Goal: Information Seeking & Learning: Learn about a topic

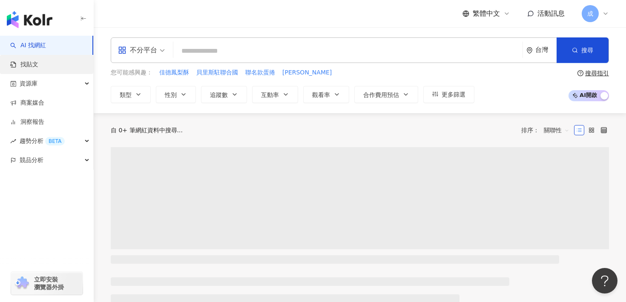
click at [38, 64] on link "找貼文" at bounding box center [24, 64] width 28 height 9
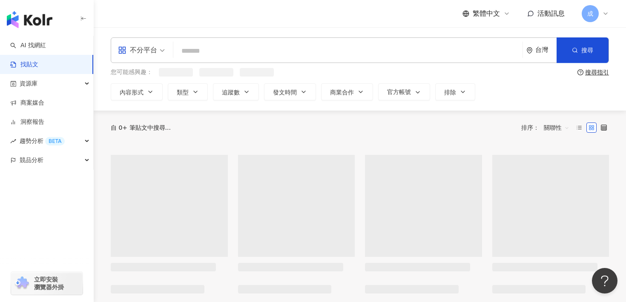
click at [208, 53] on input "search" at bounding box center [348, 51] width 342 height 18
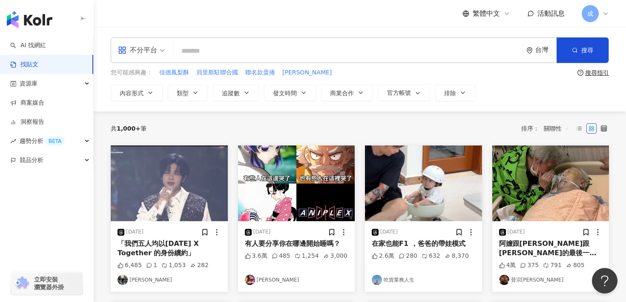
type input "*"
paste input "**"
paste input "*******"
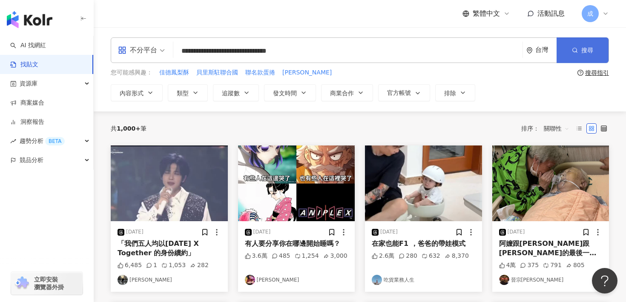
click at [580, 40] on button "搜尋" at bounding box center [583, 50] width 52 height 26
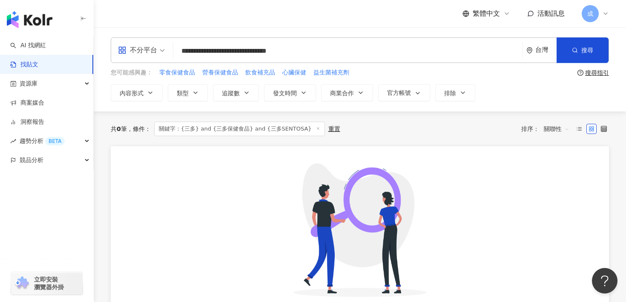
click at [215, 53] on input "**********" at bounding box center [348, 51] width 342 height 18
click at [570, 52] on button "搜尋" at bounding box center [583, 50] width 52 height 26
drag, startPoint x: 247, startPoint y: 52, endPoint x: 175, endPoint y: 55, distance: 71.2
click at [175, 55] on div "**********" at bounding box center [360, 50] width 498 height 26
type input "**********"
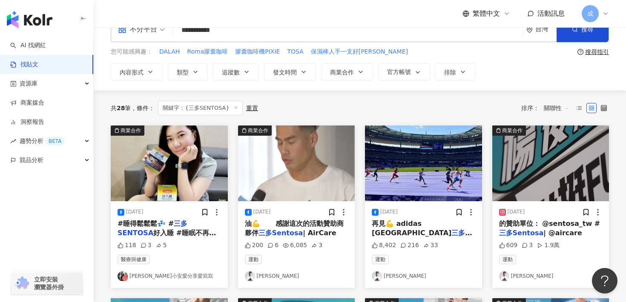
scroll to position [29, 0]
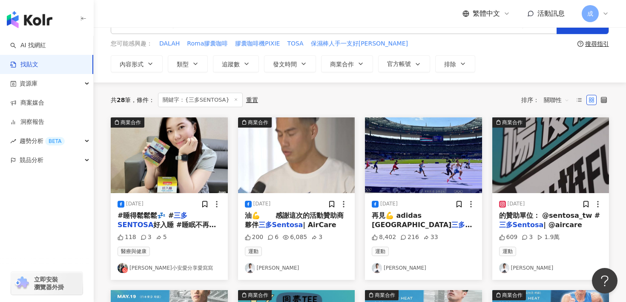
click at [569, 98] on span "關聯性" at bounding box center [557, 100] width 26 height 14
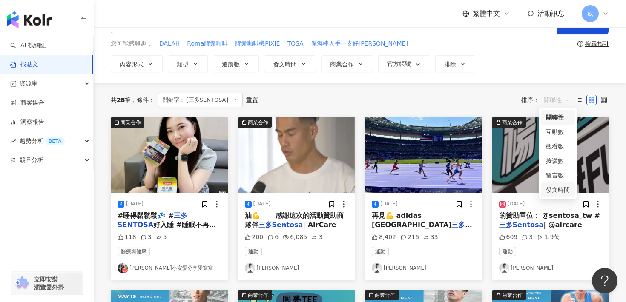
click at [558, 189] on div "發文時間" at bounding box center [558, 189] width 24 height 9
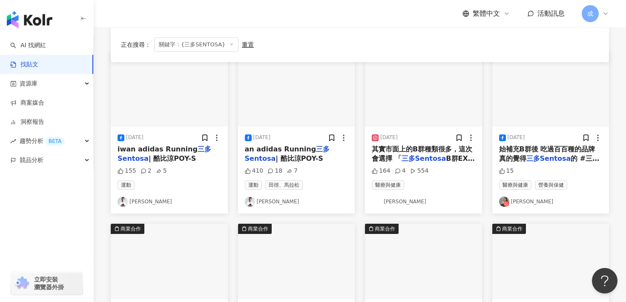
scroll to position [96, 0]
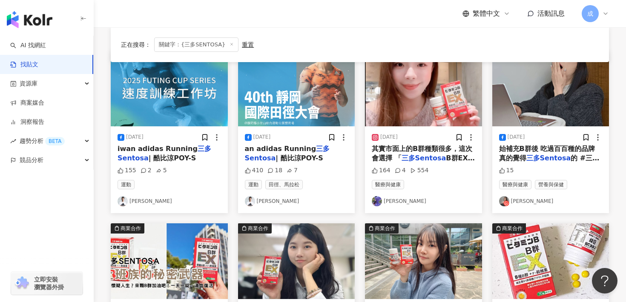
click at [396, 149] on span "其實市面上的B群種類很多，這次會選擇 「" at bounding box center [422, 153] width 101 height 17
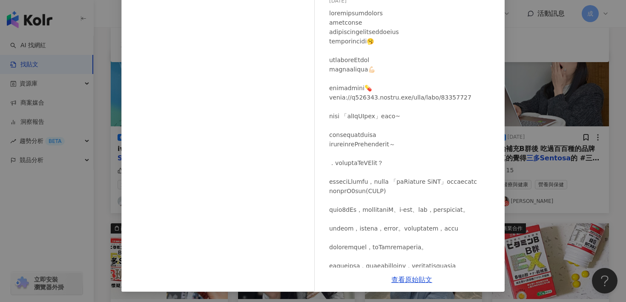
scroll to position [0, 0]
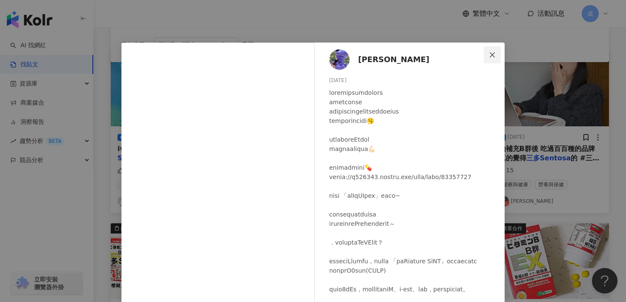
click at [495, 53] on icon "close" at bounding box center [492, 55] width 7 height 7
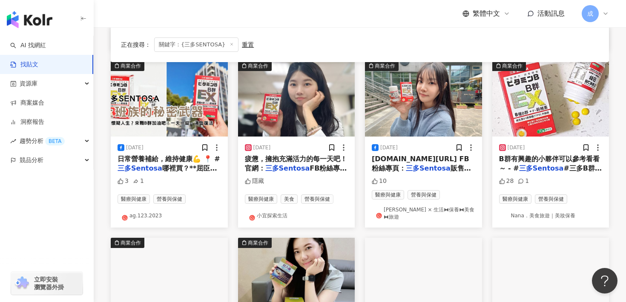
scroll to position [260, 0]
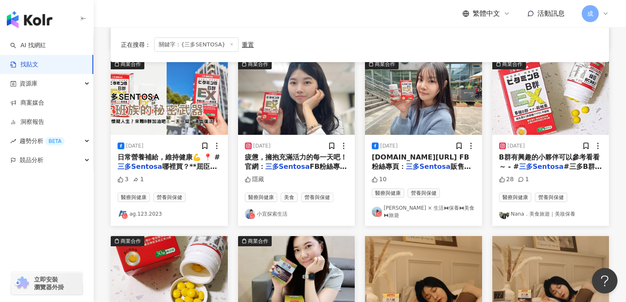
click at [301, 169] on mark "三多Sentosa" at bounding box center [287, 167] width 45 height 8
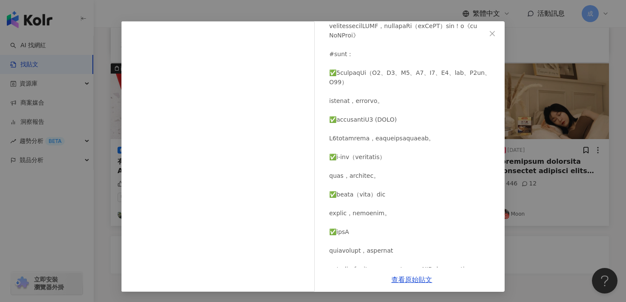
scroll to position [0, 0]
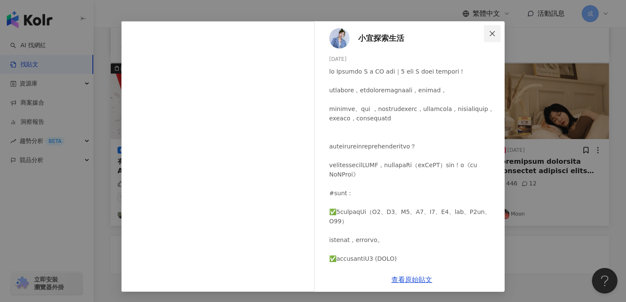
click at [491, 29] on button "Close" at bounding box center [492, 33] width 17 height 17
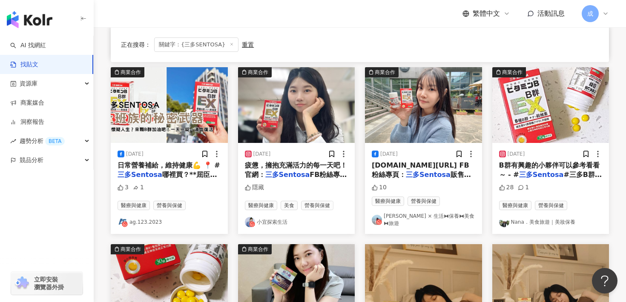
scroll to position [248, 0]
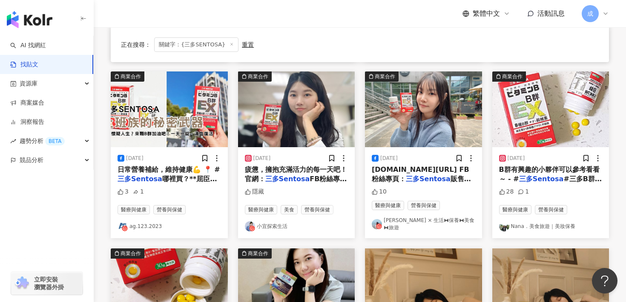
click at [437, 108] on img at bounding box center [423, 110] width 117 height 76
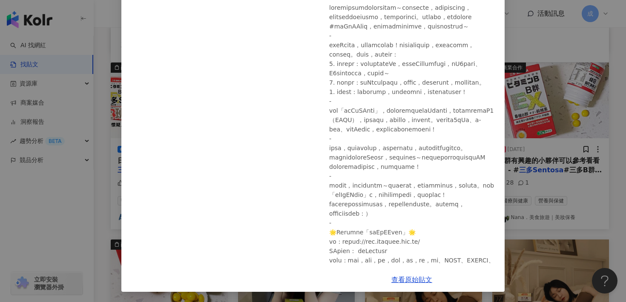
scroll to position [0, 0]
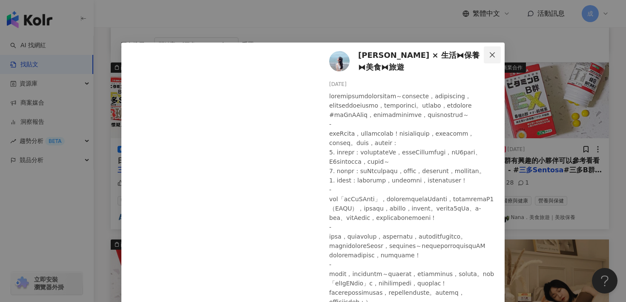
click at [487, 55] on span "Close" at bounding box center [492, 55] width 17 height 7
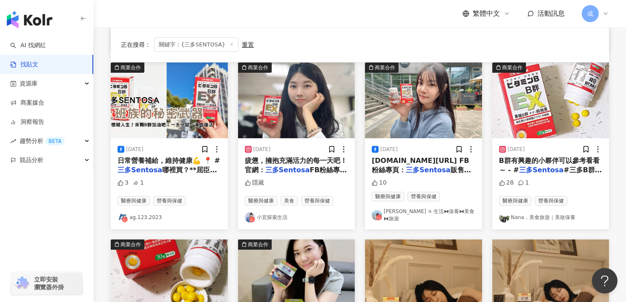
click at [336, 116] on img at bounding box center [296, 101] width 117 height 76
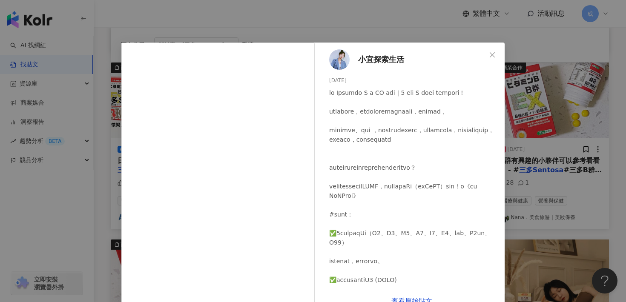
click at [358, 62] on span "小宜探索生活" at bounding box center [381, 60] width 46 height 12
click at [491, 57] on icon "close" at bounding box center [492, 55] width 7 height 7
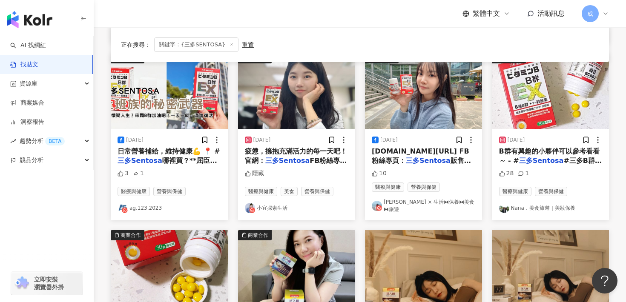
scroll to position [251, 0]
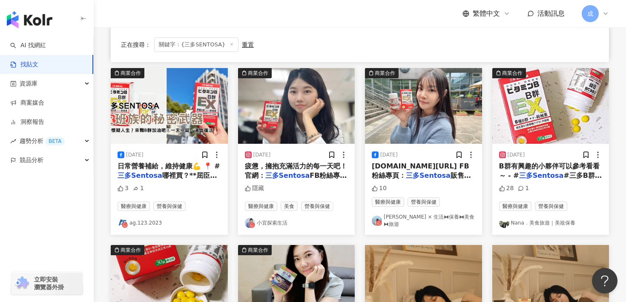
click at [505, 105] on img at bounding box center [550, 106] width 117 height 76
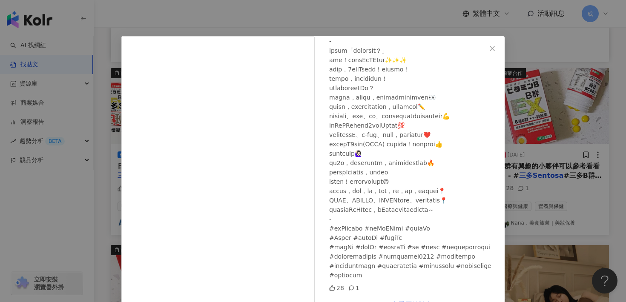
scroll to position [7, 0]
click at [493, 51] on button "Close" at bounding box center [492, 47] width 17 height 17
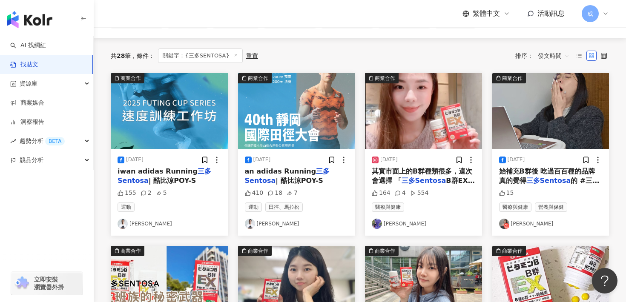
scroll to position [72, 0]
